Goal: Task Accomplishment & Management: Use online tool/utility

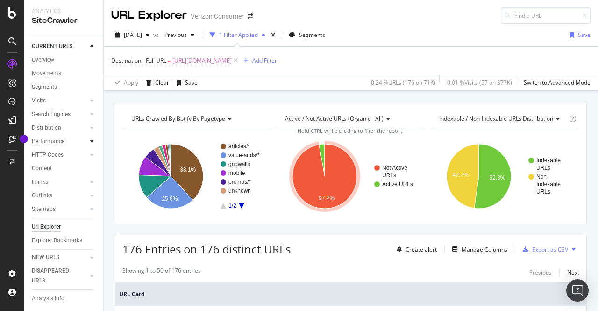
click at [90, 140] on icon at bounding box center [92, 141] width 4 height 6
click at [90, 114] on icon at bounding box center [92, 114] width 4 height 6
click at [59, 128] on div "Top Charts" at bounding box center [50, 128] width 28 height 10
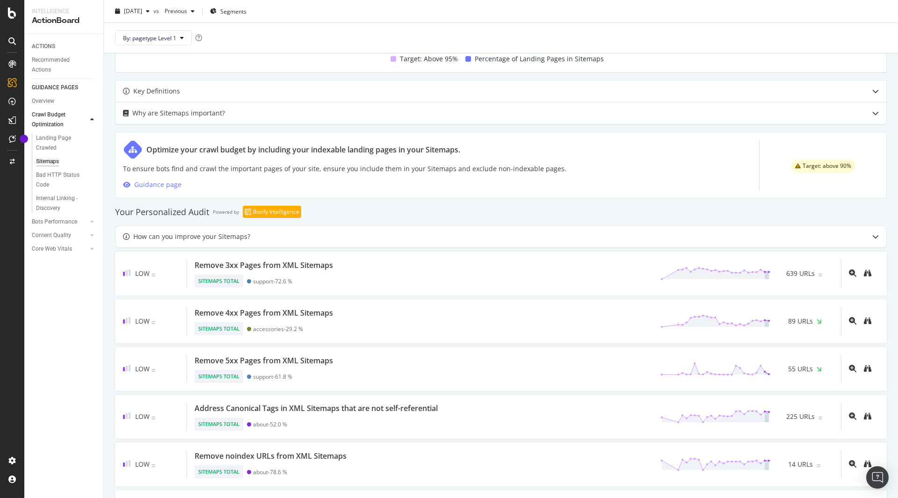
scroll to position [439, 0]
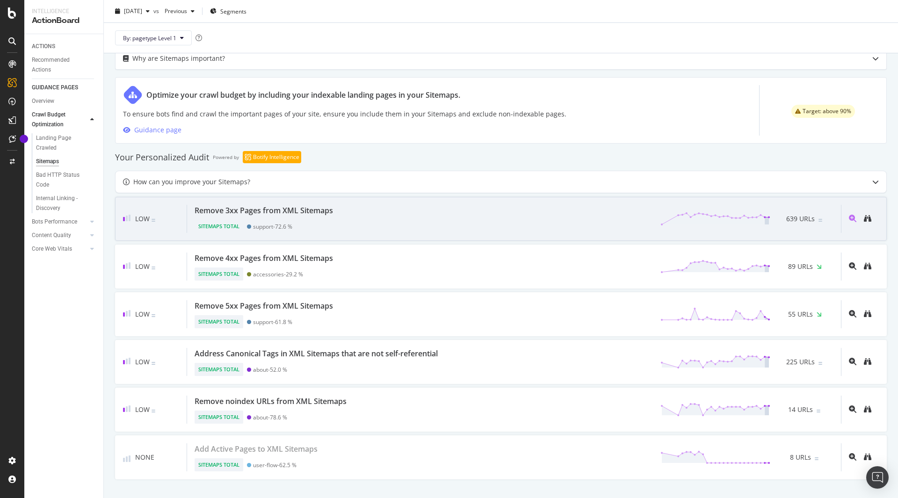
click at [399, 211] on div "Remove 3xx Pages from XML Sitemaps Sitemaps Total support - 72.6 % 639 URLs" at bounding box center [514, 219] width 654 height 28
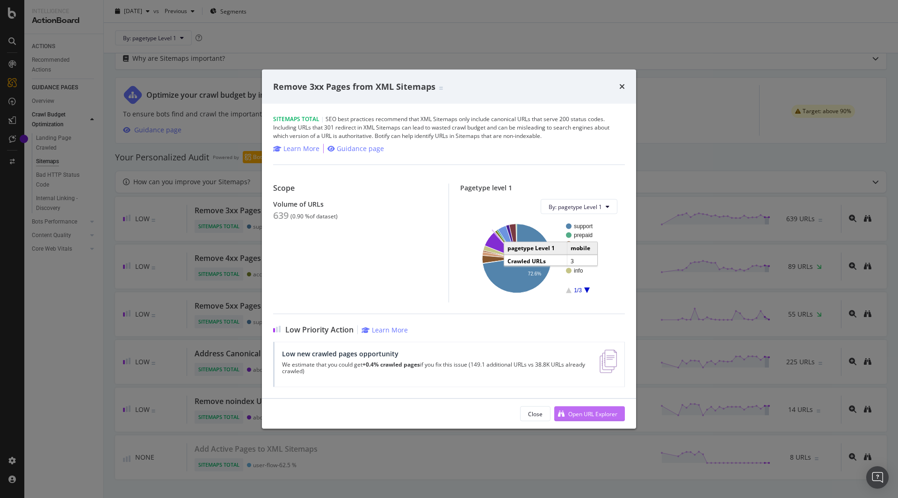
click at [564, 412] on div "Open URL Explorer" at bounding box center [585, 414] width 63 height 14
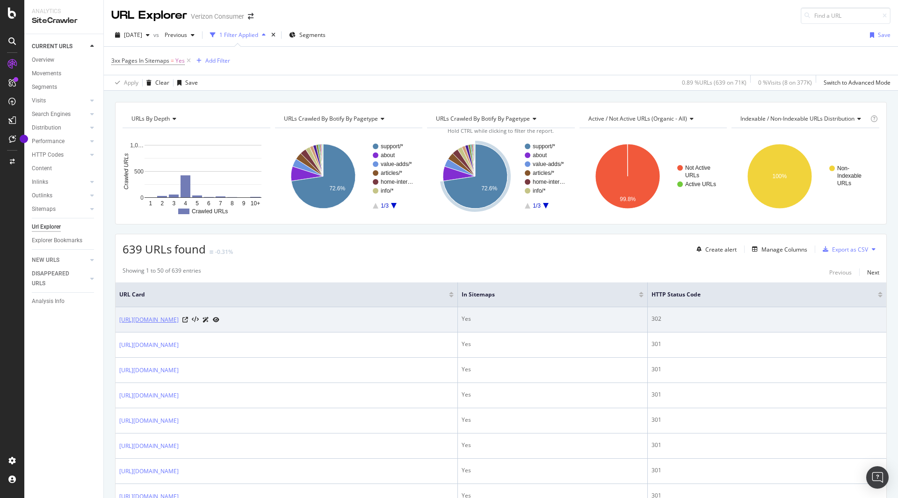
click at [179, 317] on link "https://www.verizon.com/support/contact-us/" at bounding box center [148, 319] width 59 height 9
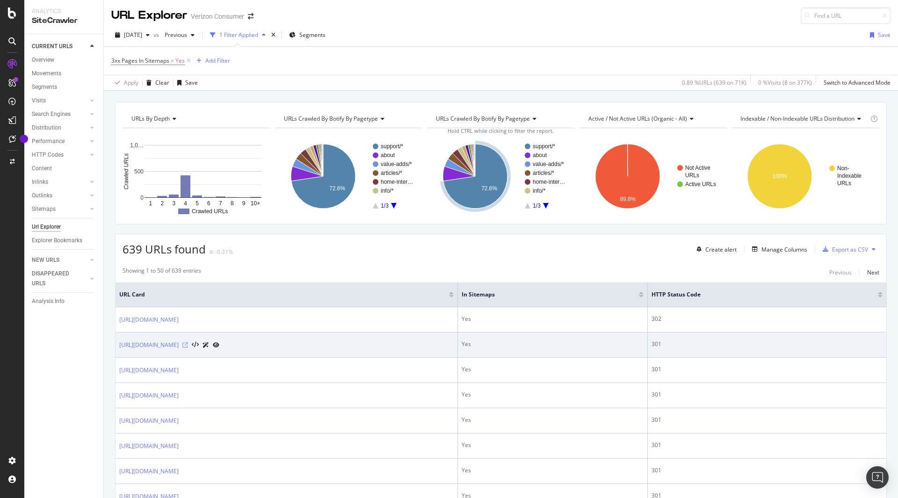
click at [188, 346] on icon at bounding box center [185, 345] width 6 height 6
